Goal: Information Seeking & Learning: Learn about a topic

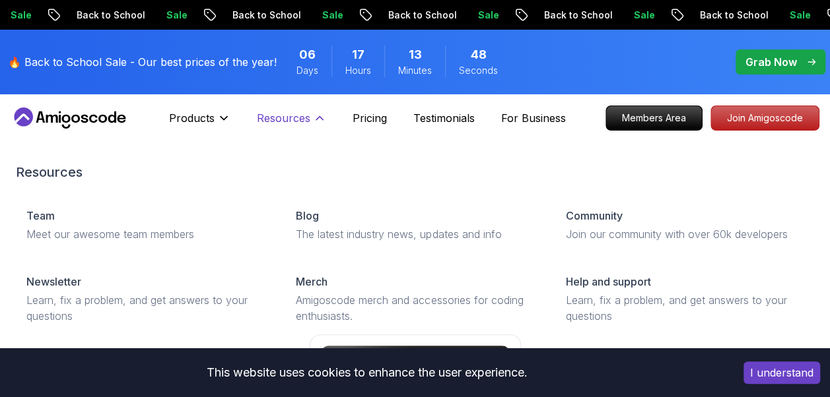
click at [270, 132] on button "Resources" at bounding box center [291, 123] width 69 height 26
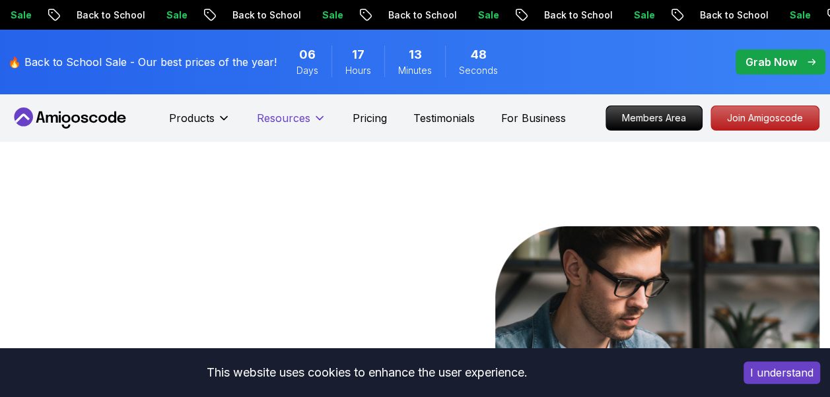
click at [270, 132] on button "Resources" at bounding box center [291, 123] width 69 height 26
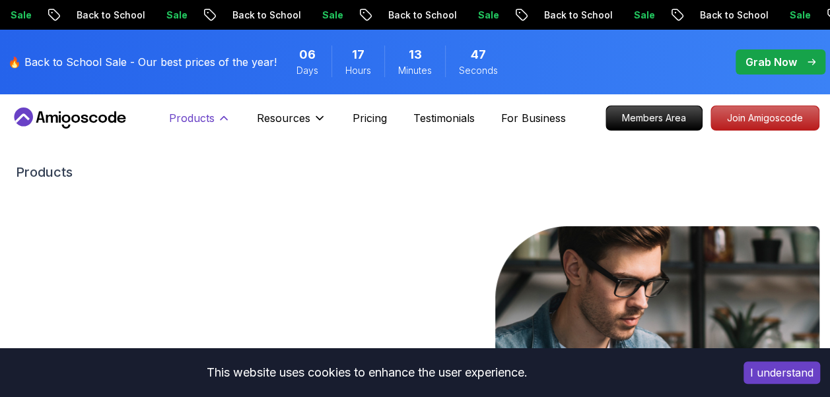
click at [202, 129] on button "Products" at bounding box center [199, 123] width 61 height 26
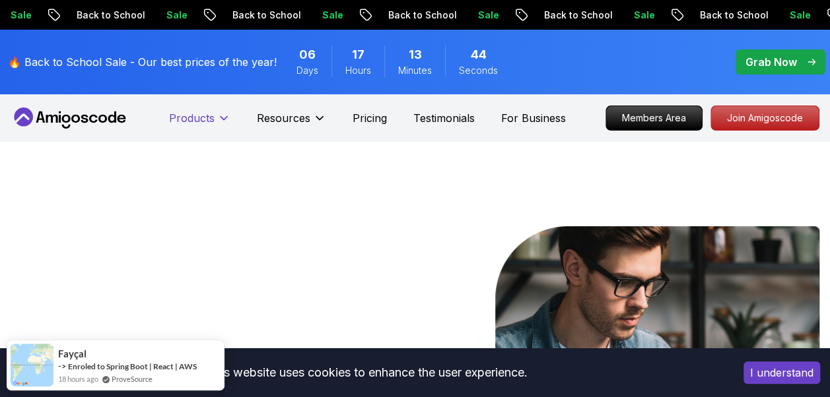
click at [202, 129] on button "Products" at bounding box center [199, 123] width 61 height 26
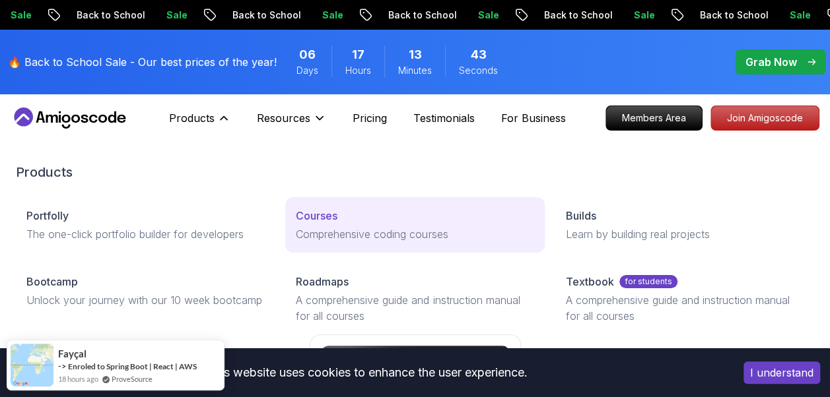
click at [421, 231] on p "Comprehensive coding courses" at bounding box center [415, 234] width 238 height 16
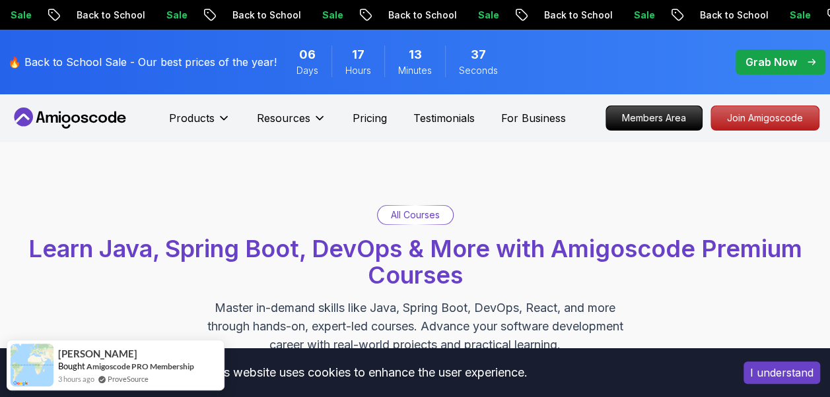
scroll to position [66, 0]
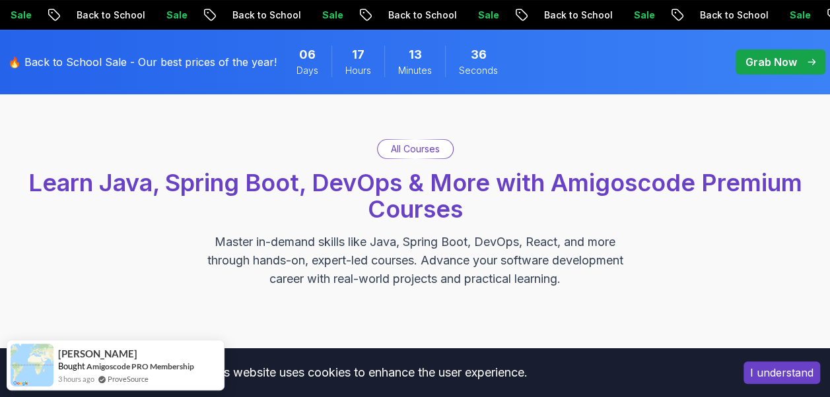
click at [399, 154] on p "All Courses" at bounding box center [415, 149] width 49 height 13
click at [440, 153] on div "All Courses" at bounding box center [415, 149] width 75 height 18
click at [438, 153] on p "All Courses" at bounding box center [415, 149] width 49 height 13
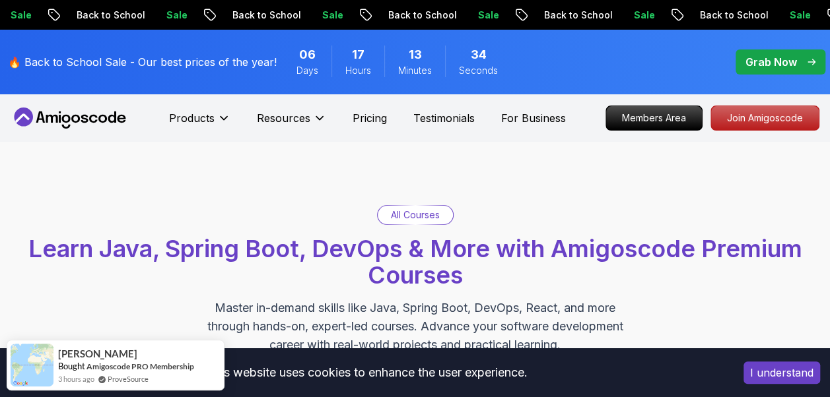
click at [0, 0] on img at bounding box center [0, 0] width 0 height 0
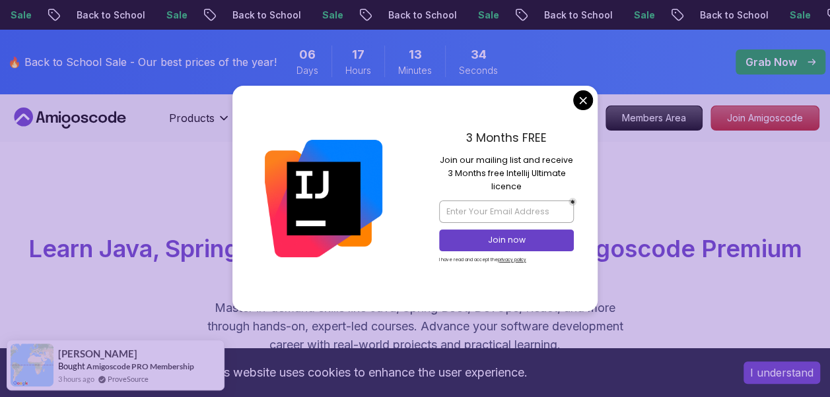
click at [334, 176] on img at bounding box center [323, 198] width 117 height 117
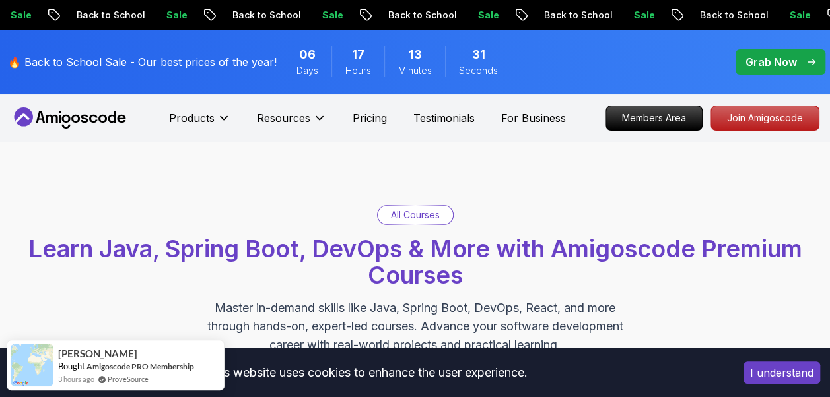
click at [429, 215] on p "All Courses" at bounding box center [415, 215] width 49 height 13
click at [483, 190] on div "All Courses Learn Java, Spring Boot, DevOps & More with Amigoscode Premium Cour…" at bounding box center [415, 280] width 830 height 276
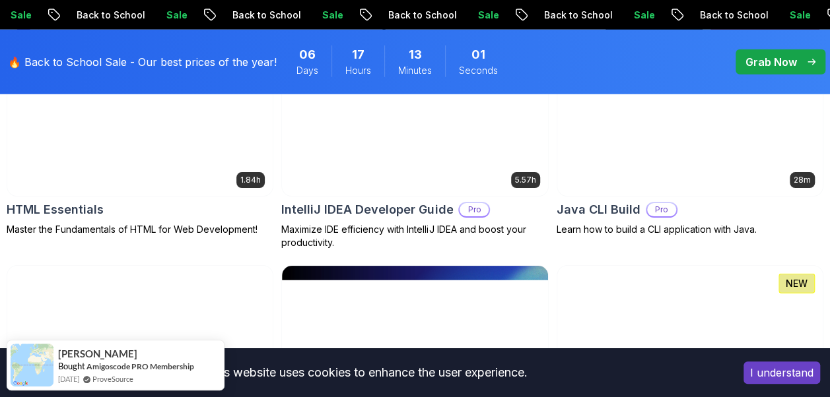
scroll to position [1848, 0]
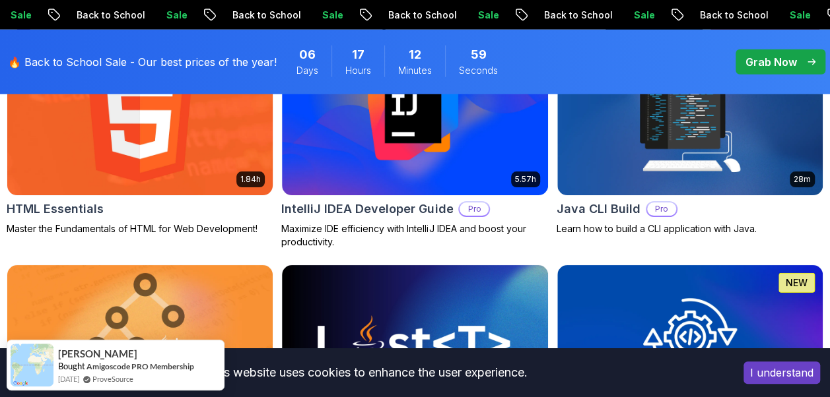
click at [165, 200] on div "HTML Essentials" at bounding box center [140, 209] width 267 height 18
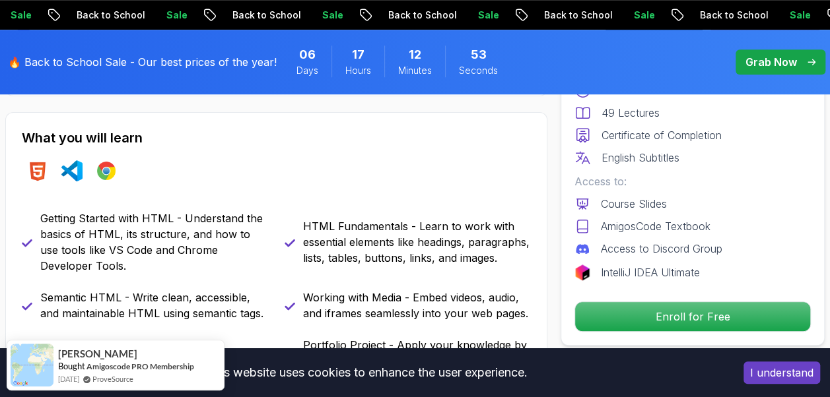
scroll to position [396, 0]
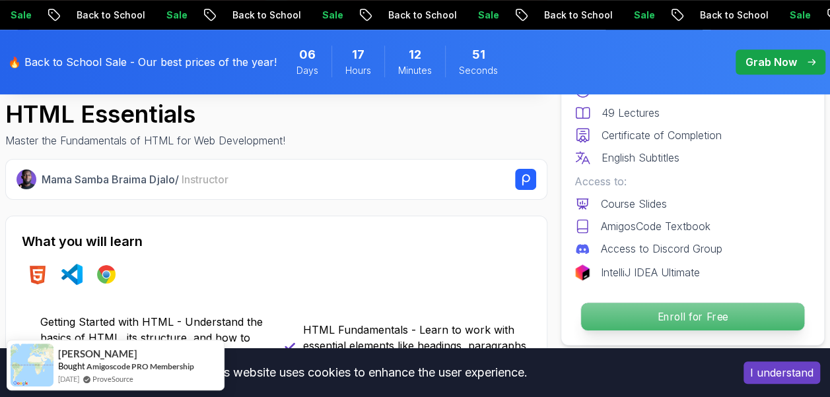
click at [636, 305] on p "Enroll for Free" at bounding box center [692, 317] width 223 height 28
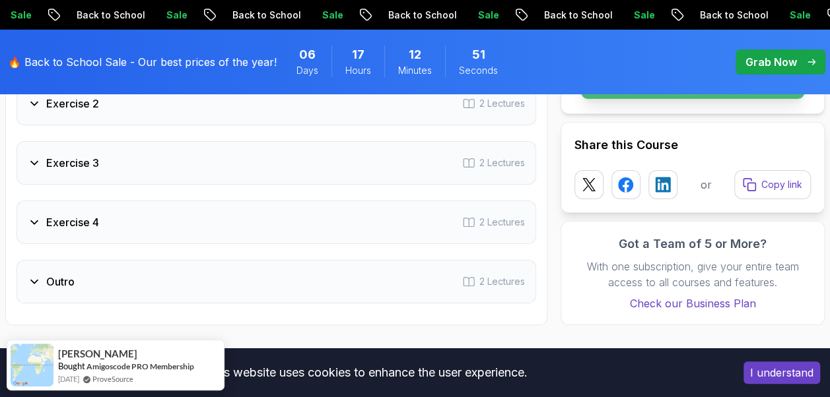
scroll to position [2765, 0]
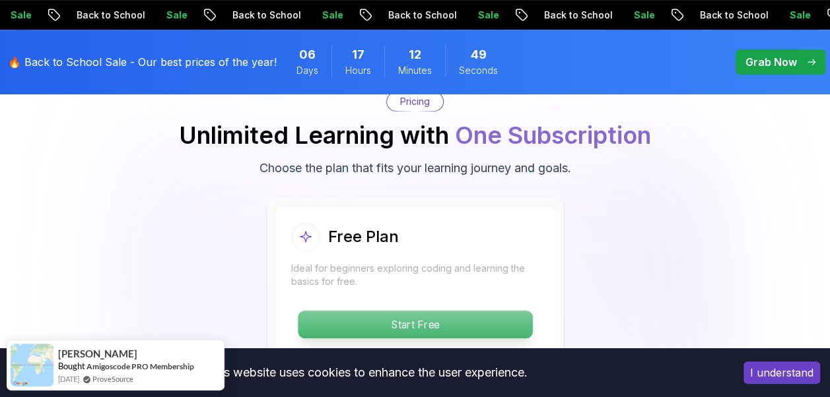
click at [437, 327] on p "Start Free" at bounding box center [415, 325] width 234 height 28
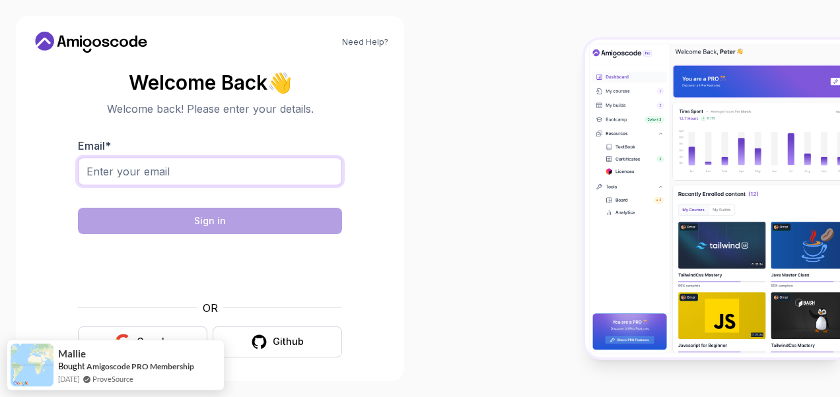
click at [212, 175] on input "Email *" at bounding box center [210, 172] width 264 height 28
type input "aya231656@gmail.com"
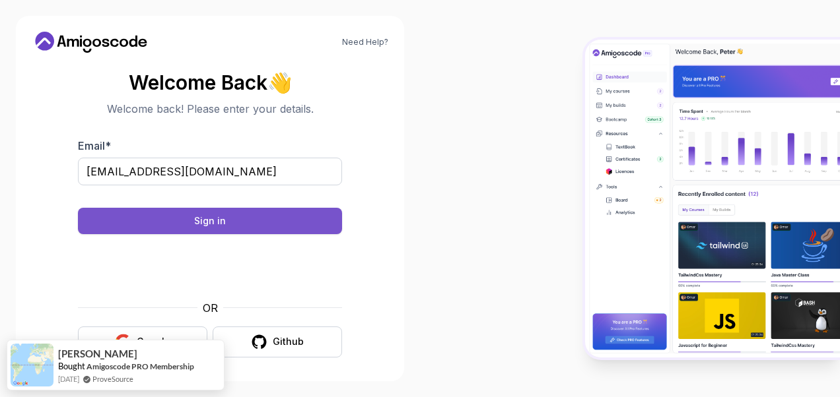
click at [269, 223] on button "Sign in" at bounding box center [210, 221] width 264 height 26
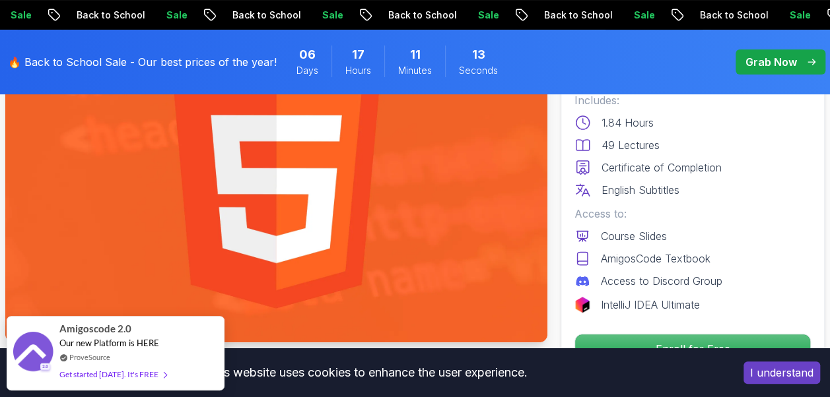
scroll to position [400, 0]
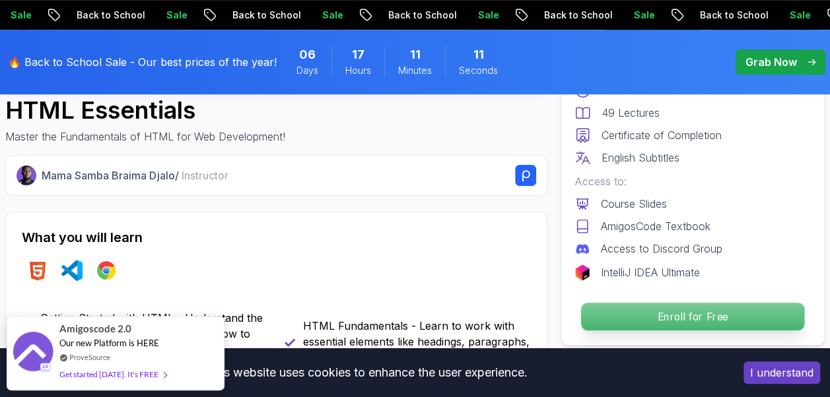
click at [679, 306] on p "Enroll for Free" at bounding box center [692, 317] width 223 height 28
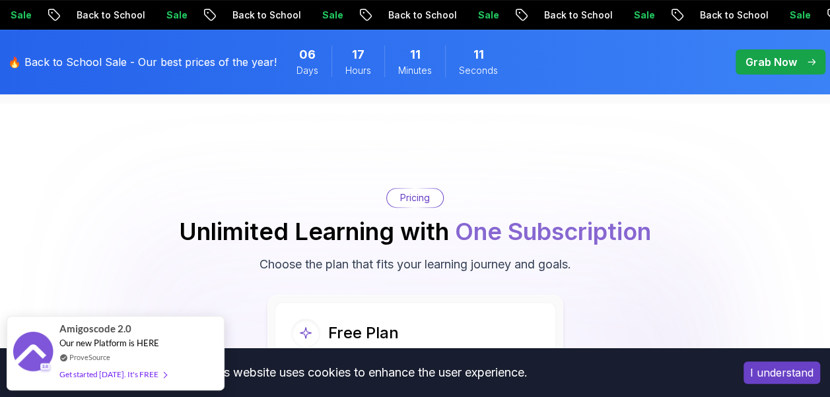
scroll to position [2765, 0]
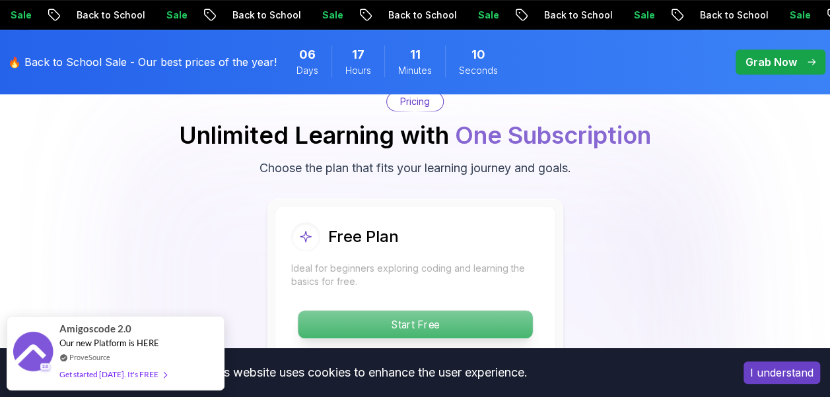
click at [437, 315] on p "Start Free" at bounding box center [415, 325] width 234 height 28
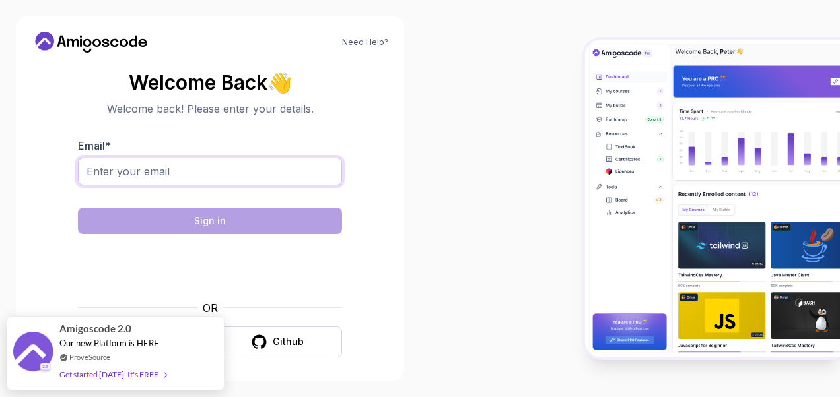
click at [257, 166] on input "Email *" at bounding box center [210, 172] width 264 height 28
type input "aya231656@gmail.com"
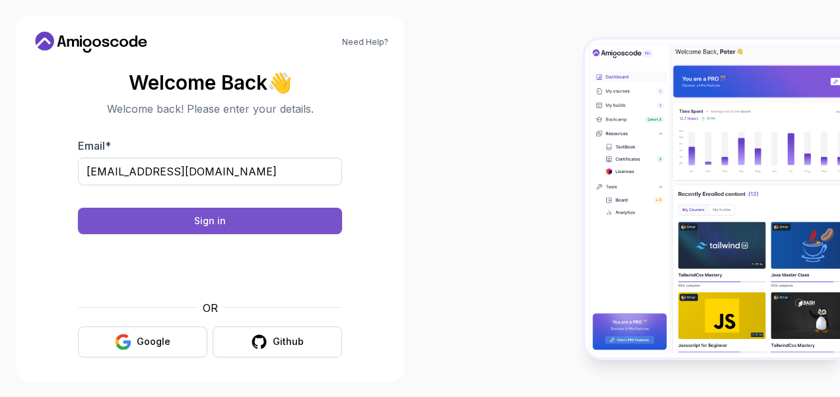
click at [255, 220] on button "Sign in" at bounding box center [210, 221] width 264 height 26
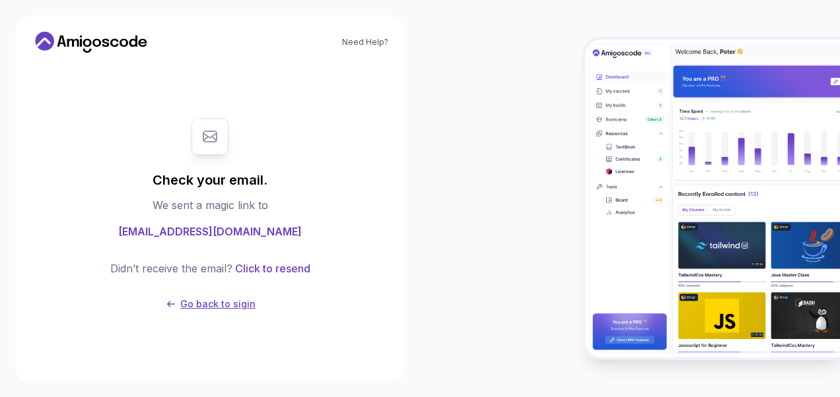
click at [228, 302] on p "Go back to sigin" at bounding box center [217, 304] width 75 height 13
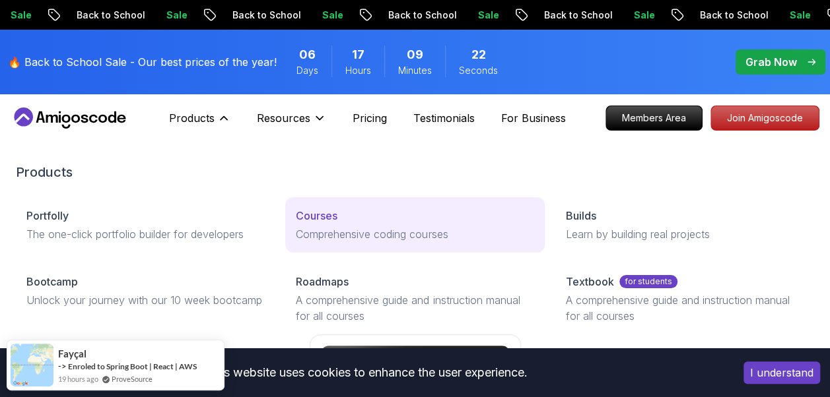
click at [334, 236] on p "Comprehensive coding courses" at bounding box center [415, 234] width 238 height 16
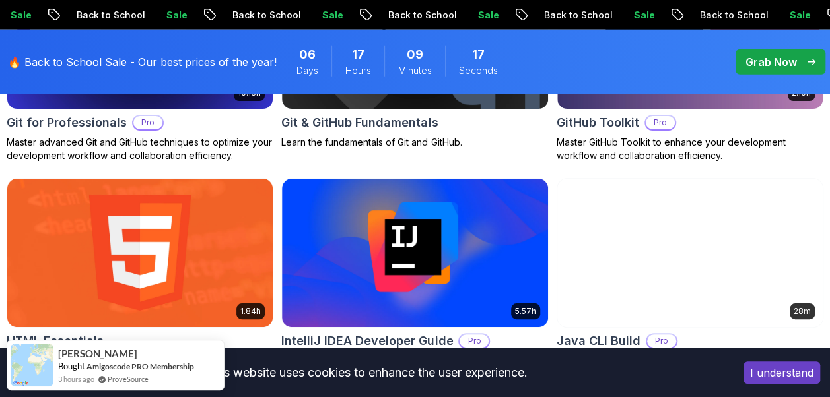
scroll to position [1848, 0]
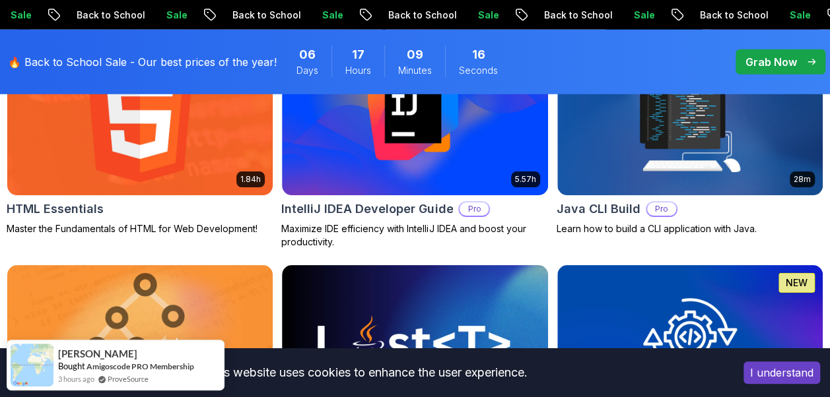
click at [244, 172] on div "1.84h" at bounding box center [250, 180] width 28 height 16
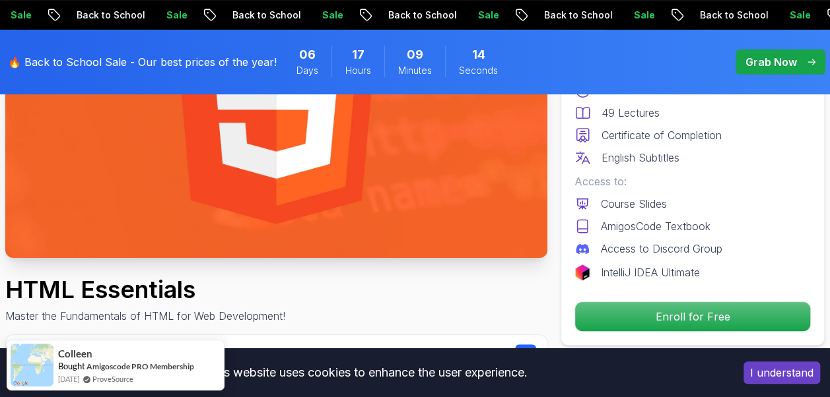
scroll to position [264, 0]
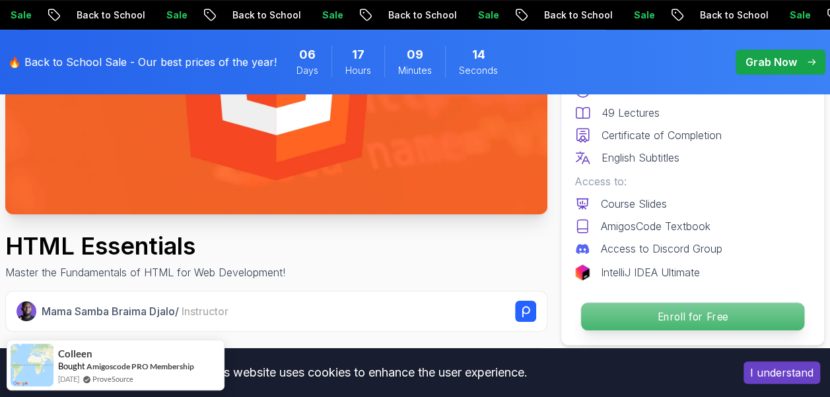
click at [642, 306] on p "Enroll for Free" at bounding box center [692, 317] width 223 height 28
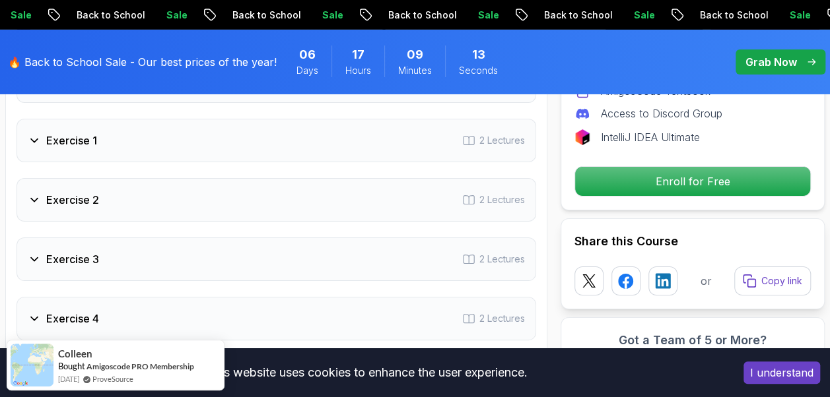
scroll to position [2765, 0]
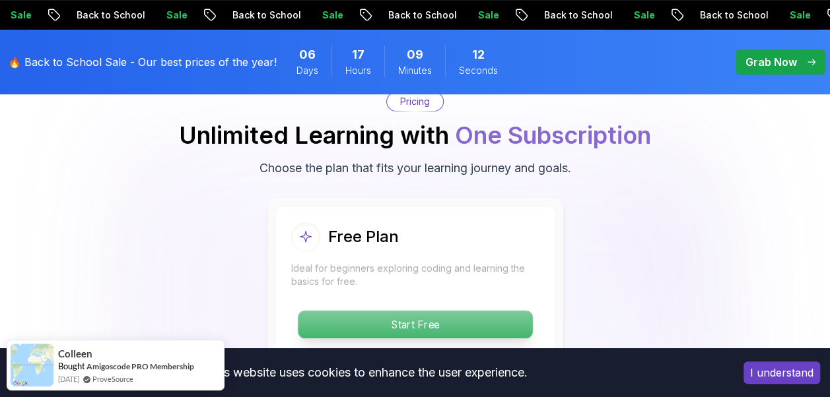
click at [376, 319] on p "Start Free" at bounding box center [415, 325] width 234 height 28
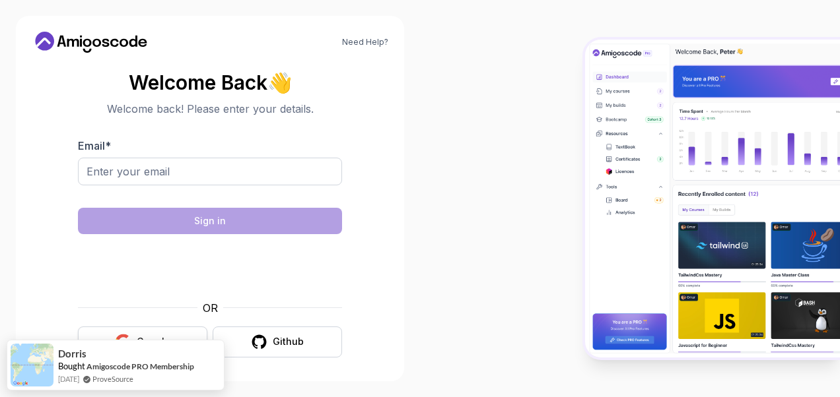
click at [169, 333] on button "Google" at bounding box center [142, 342] width 129 height 31
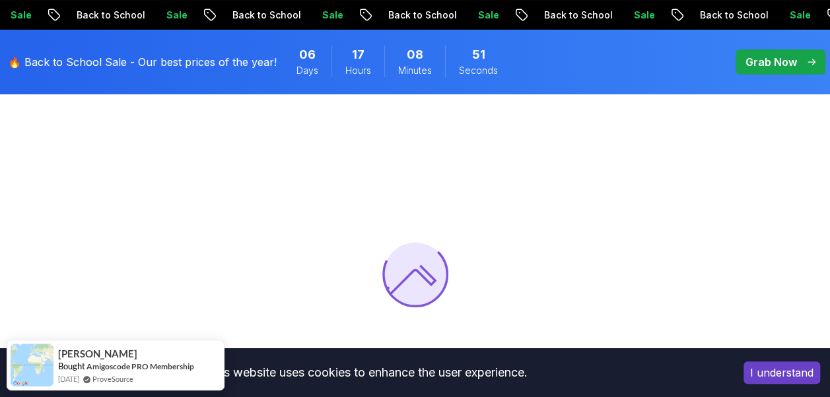
scroll to position [132, 0]
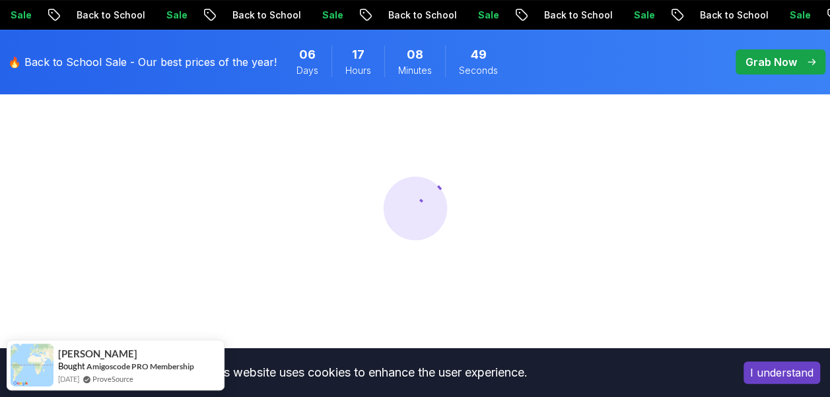
click at [762, 371] on button "I understand" at bounding box center [781, 373] width 77 height 22
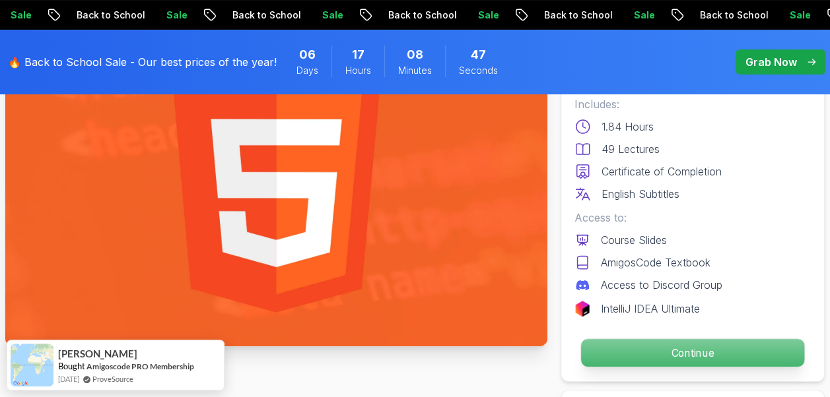
click at [669, 355] on p "Continue" at bounding box center [692, 353] width 223 height 28
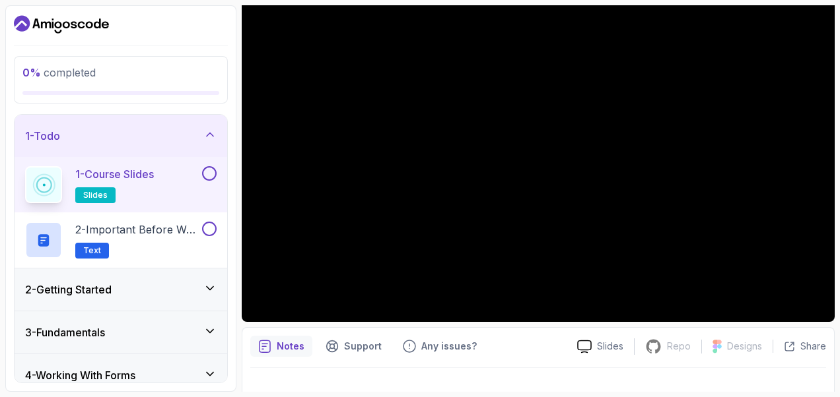
scroll to position [132, 0]
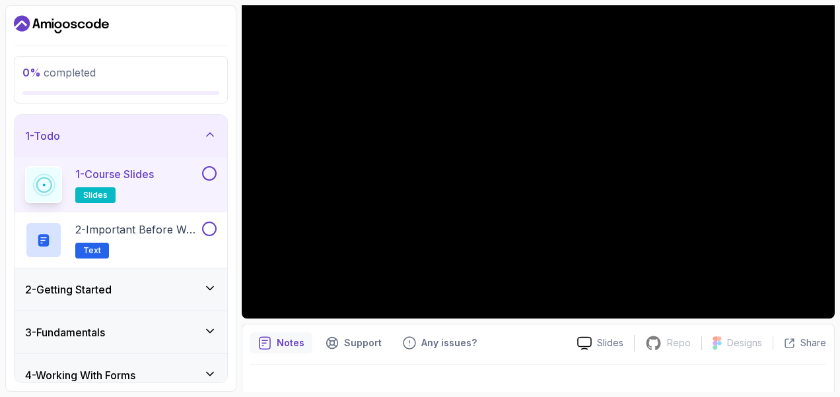
click at [601, 322] on div "Slides Repo Repository not available Designs Design not available Share Notes S…" at bounding box center [538, 197] width 593 height 425
click at [615, 345] on p "Slides" at bounding box center [610, 343] width 26 height 13
click at [182, 215] on div "2 - Important Before We Begin Text" at bounding box center [121, 240] width 213 height 55
click at [209, 230] on button at bounding box center [209, 229] width 15 height 15
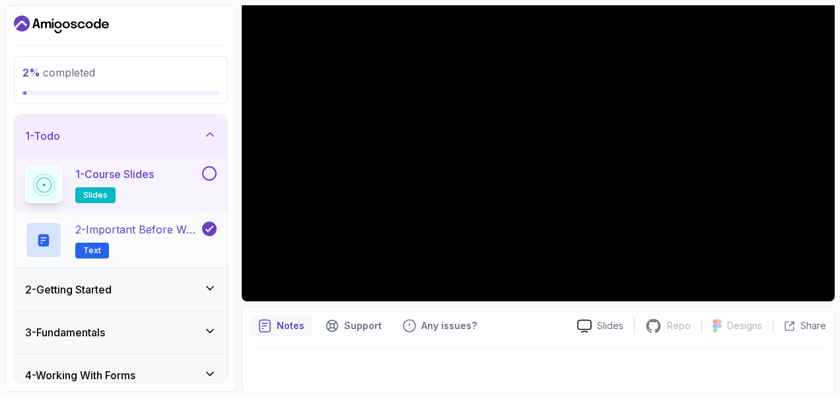
click at [82, 254] on p "Text" at bounding box center [92, 251] width 34 height 16
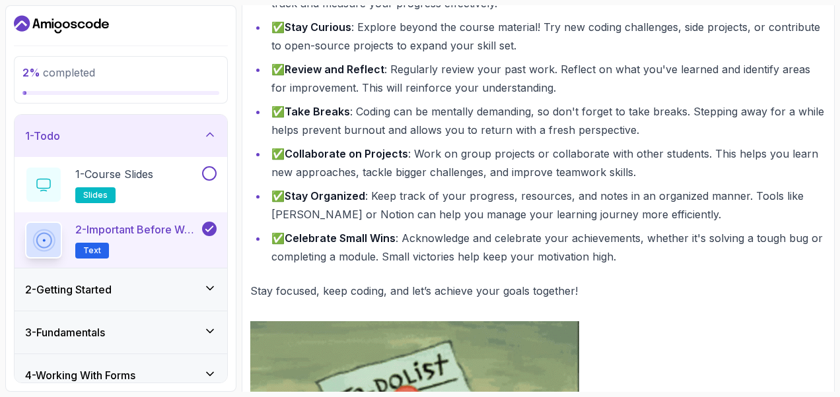
scroll to position [502, 0]
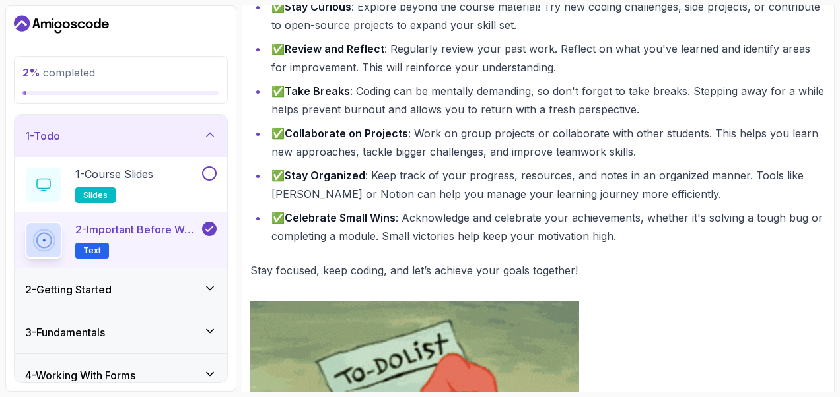
click at [119, 302] on div "2 - Getting Started" at bounding box center [121, 290] width 213 height 42
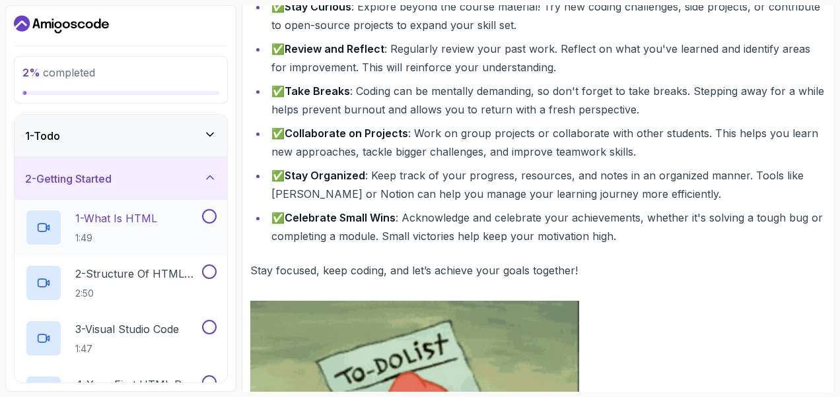
click at [200, 234] on button "1 - What Is HTML 1:49" at bounding box center [120, 227] width 191 height 37
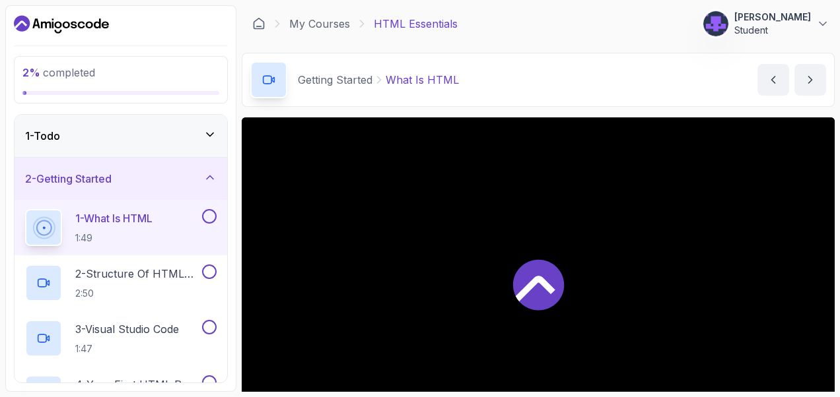
click at [564, 277] on div at bounding box center [538, 284] width 593 height 333
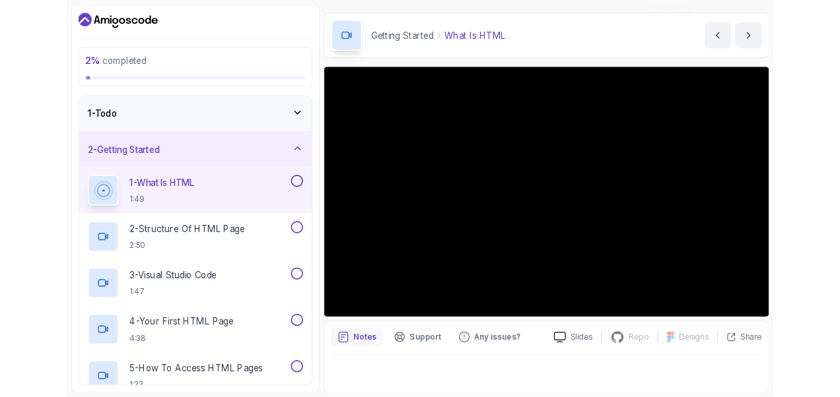
scroll to position [66, 0]
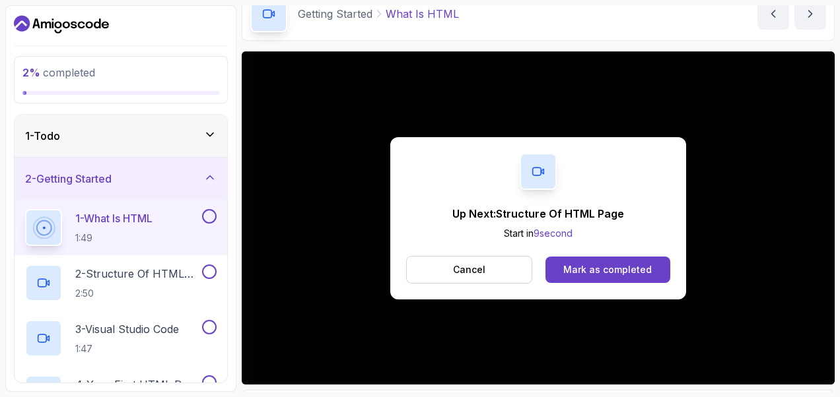
click at [209, 216] on button at bounding box center [209, 216] width 15 height 15
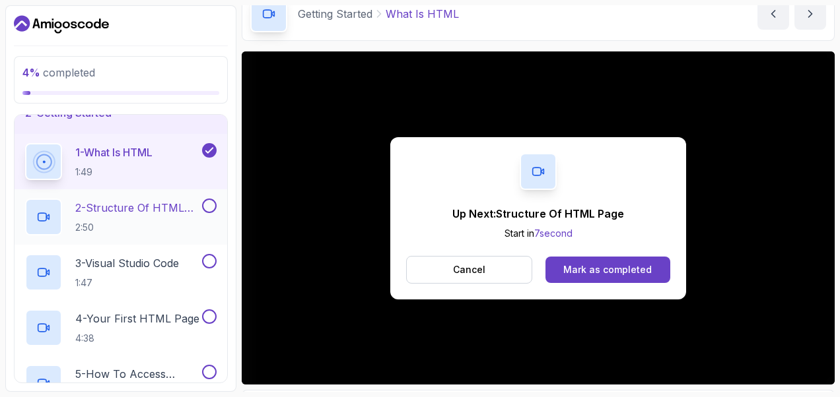
click at [185, 210] on p "2 - Structure Of HTML Page" at bounding box center [137, 208] width 124 height 16
